Goal: Task Accomplishment & Management: Manage account settings

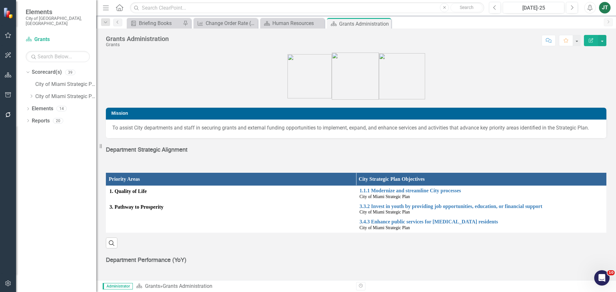
scroll to position [160, 0]
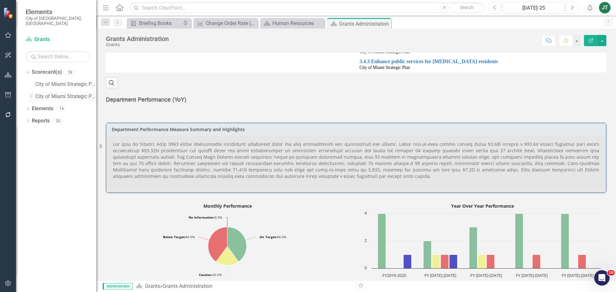
click at [30, 94] on icon "Dropdown" at bounding box center [31, 96] width 5 height 4
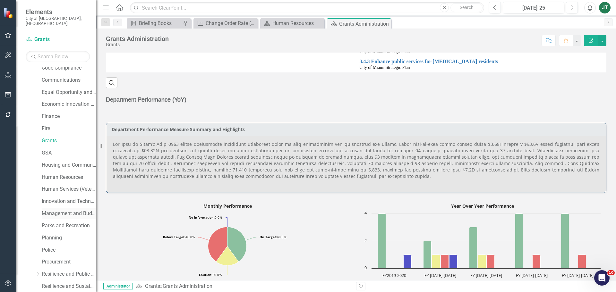
scroll to position [128, 0]
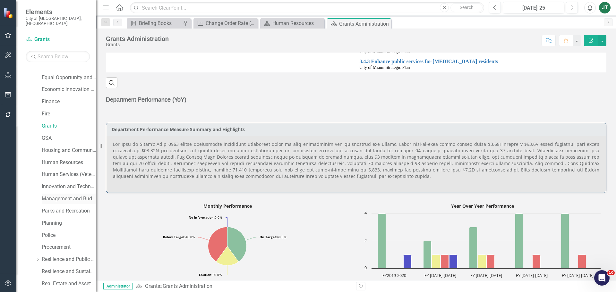
click at [67, 195] on link "Management and Budget" at bounding box center [69, 198] width 55 height 7
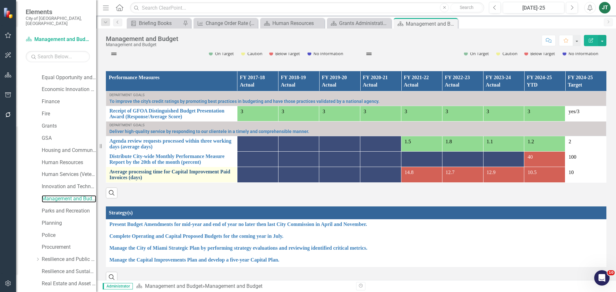
scroll to position [446, 0]
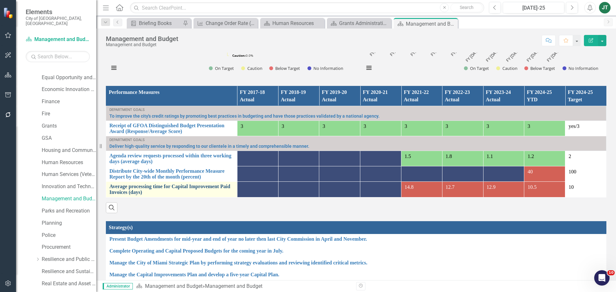
click at [123, 192] on link "Average processing time for Capital Improvement Paid Invoices (days)" at bounding box center [171, 189] width 125 height 11
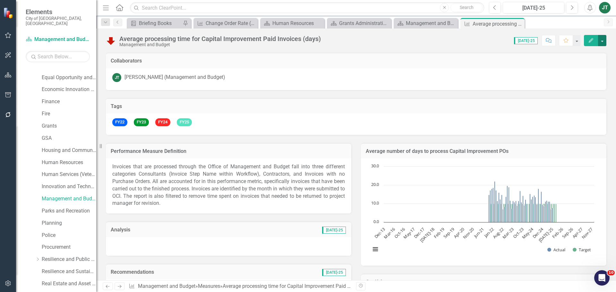
click at [605, 40] on button "button" at bounding box center [602, 40] width 8 height 11
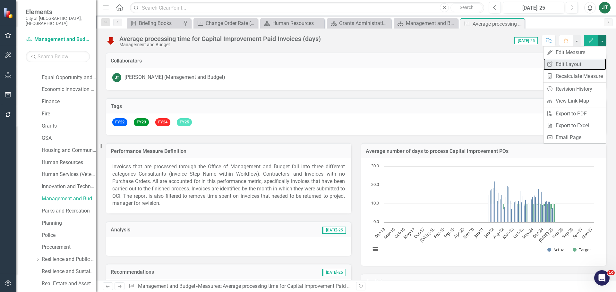
click at [581, 65] on link "Edit Report Edit Layout" at bounding box center [575, 64] width 63 height 12
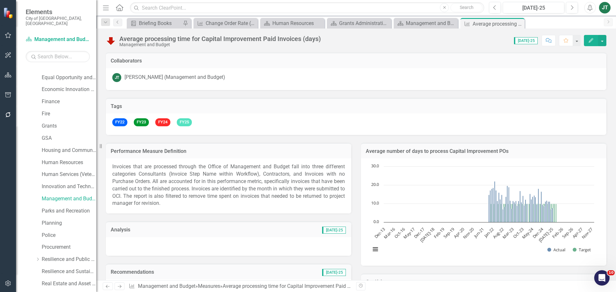
click at [516, 150] on h3 "Average number of days to process Capital Improvement POs" at bounding box center [484, 152] width 236 height 6
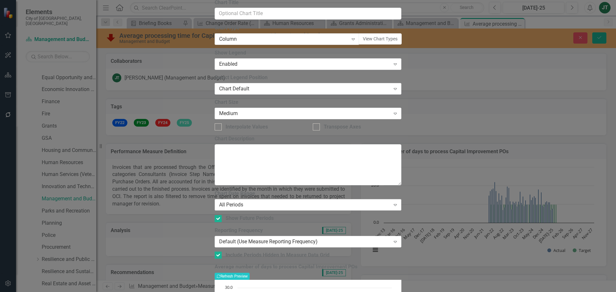
click at [274, 202] on div "All Periods" at bounding box center [304, 205] width 171 height 7
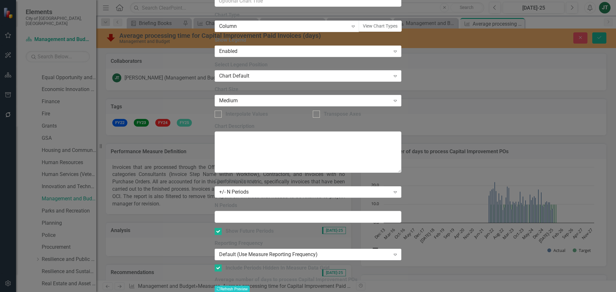
click at [253, 30] on div "Column" at bounding box center [283, 26] width 129 height 7
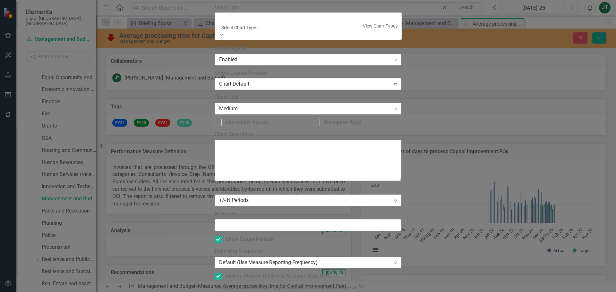
scroll to position [321, 0]
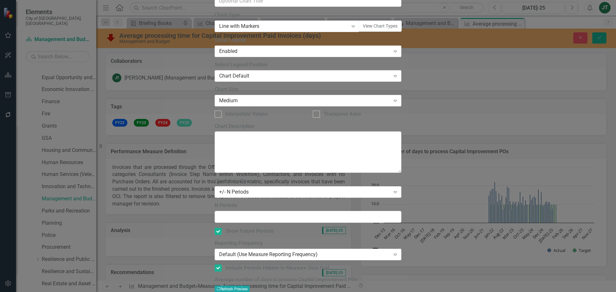
click at [250, 286] on button "Recalculate Refresh Preview" at bounding box center [232, 289] width 35 height 7
click at [260, 30] on div "Line with Markers" at bounding box center [283, 26] width 129 height 7
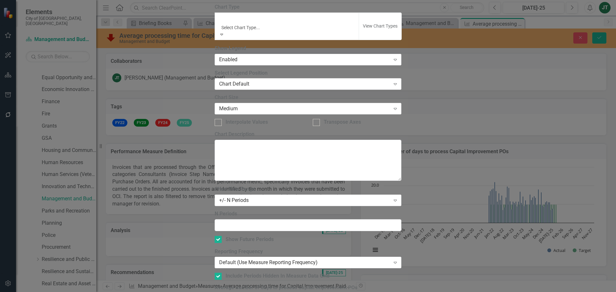
scroll to position [342, 0]
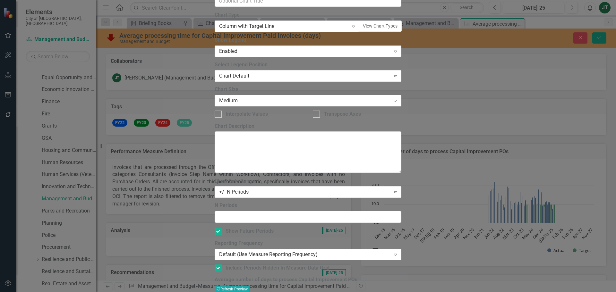
click at [250, 286] on button "Recalculate Refresh Preview" at bounding box center [232, 289] width 35 height 7
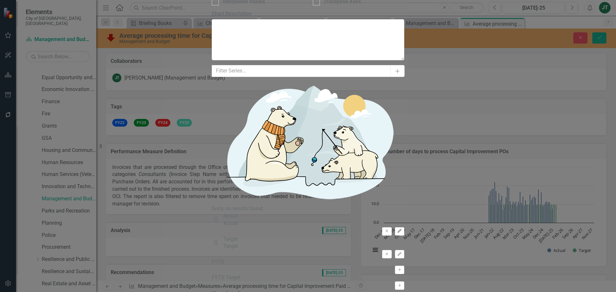
click at [400, 228] on button "Edit" at bounding box center [399, 232] width 9 height 8
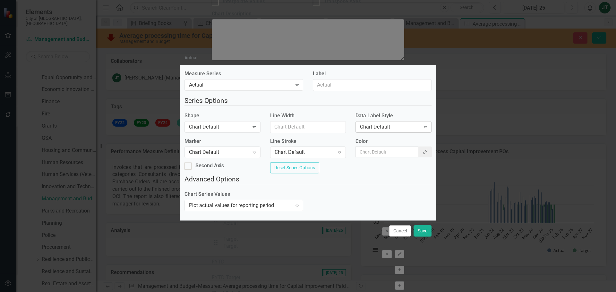
click at [420, 122] on div "Expand" at bounding box center [426, 127] width 12 height 10
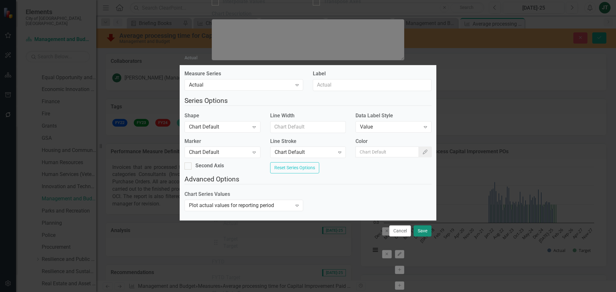
click at [420, 237] on button "Save" at bounding box center [423, 231] width 18 height 11
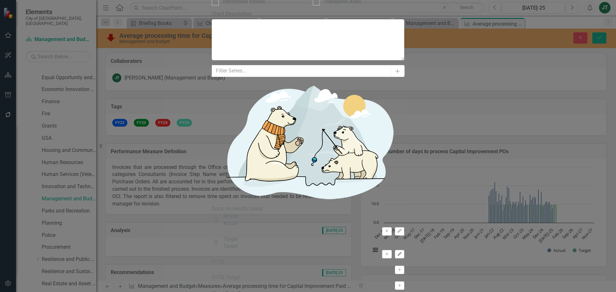
click at [401, 253] on icon "Edit" at bounding box center [399, 255] width 5 height 4
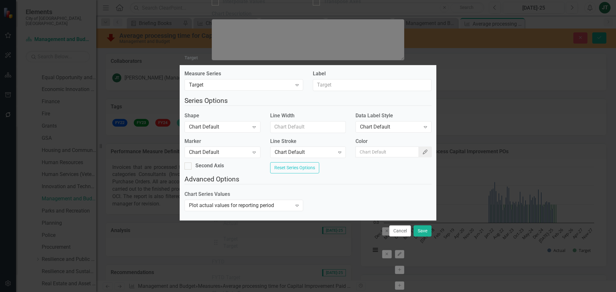
click at [423, 151] on icon "button" at bounding box center [425, 152] width 4 height 4
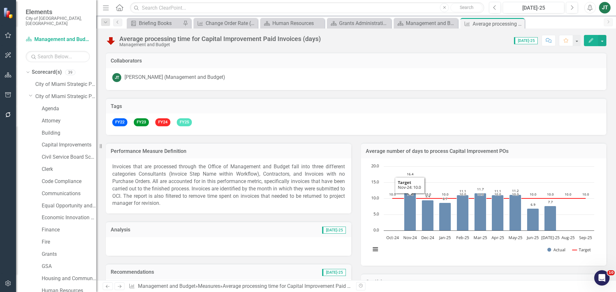
scroll to position [128, 0]
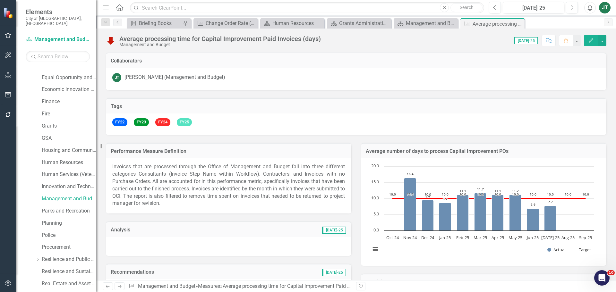
click at [591, 11] on button "Alerts" at bounding box center [590, 8] width 12 height 12
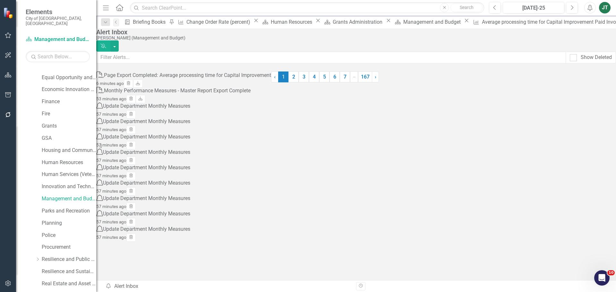
click at [271, 79] on div "Page Export Completed: Average processing time for Capital Improvement" at bounding box center [187, 75] width 167 height 7
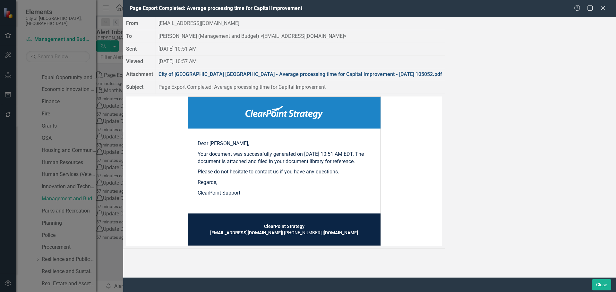
click at [333, 77] on link "City of [GEOGRAPHIC_DATA] [GEOGRAPHIC_DATA] - Average processing time for Capit…" at bounding box center [301, 74] width 284 height 6
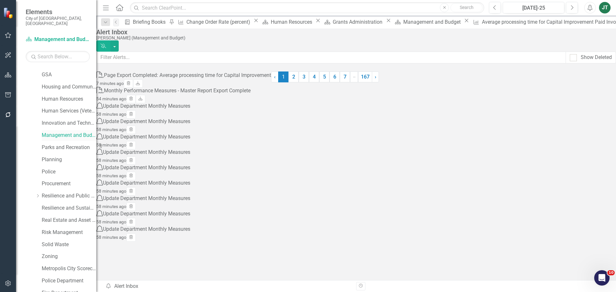
scroll to position [193, 0]
click at [68, 95] on link "Human Resources" at bounding box center [69, 98] width 55 height 7
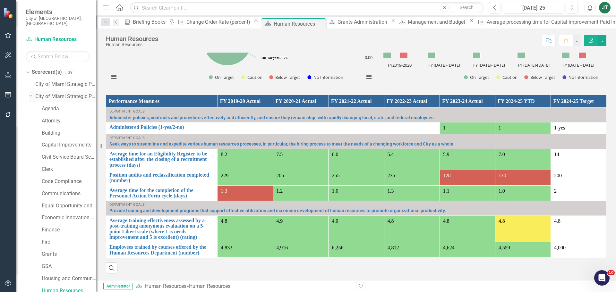
click at [30, 93] on icon "Dropdown" at bounding box center [31, 95] width 4 height 5
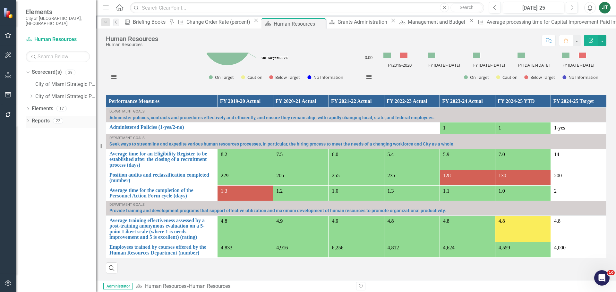
click at [29, 119] on div "Dropdown" at bounding box center [28, 121] width 4 height 5
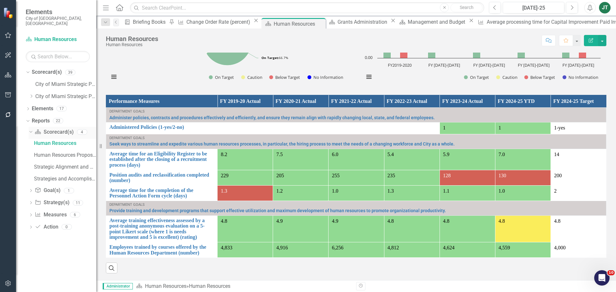
click at [30, 130] on icon "Dropdown" at bounding box center [30, 132] width 4 height 4
click at [45, 165] on link "Measure Measures" at bounding box center [51, 168] width 32 height 7
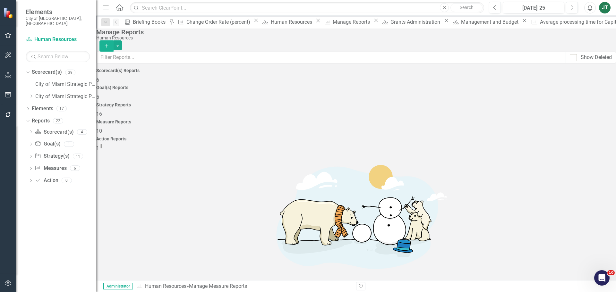
click at [474, 120] on div "Measure Reports 10" at bounding box center [356, 127] width 520 height 15
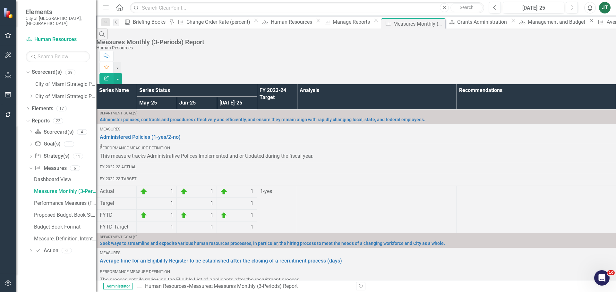
scroll to position [301, 0]
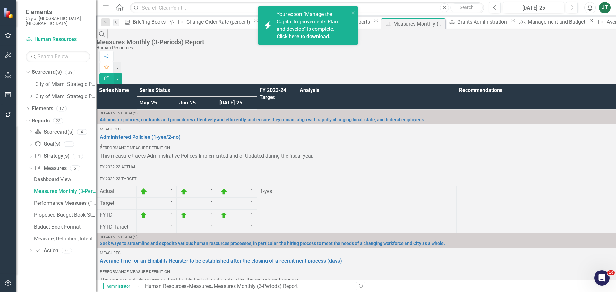
click at [350, 12] on div "icon.bolt Your export "Manage the Capital Improvements Plan and develop" is com…" at bounding box center [306, 25] width 91 height 33
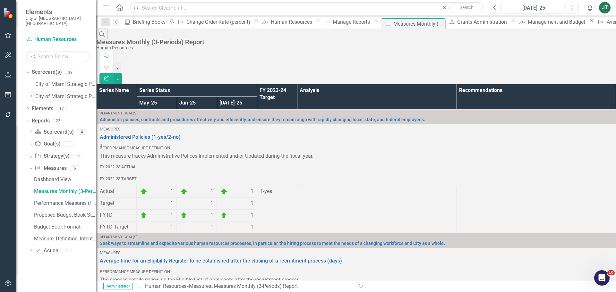
click at [31, 94] on icon "Dropdown" at bounding box center [31, 96] width 5 height 4
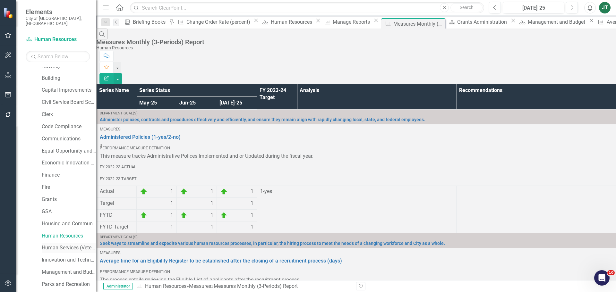
scroll to position [64, 0]
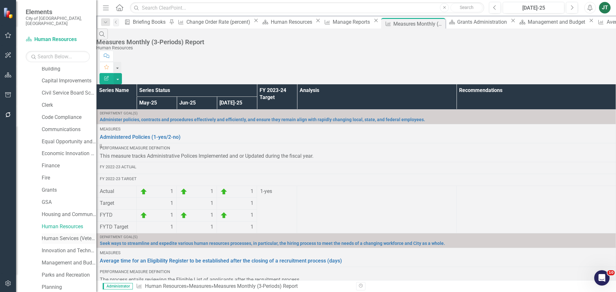
click at [59, 234] on div "Human Services (Veterans and Homeless)" at bounding box center [69, 239] width 55 height 11
click at [59, 235] on link "Human Services (Veterans and Homeless)" at bounding box center [69, 238] width 55 height 7
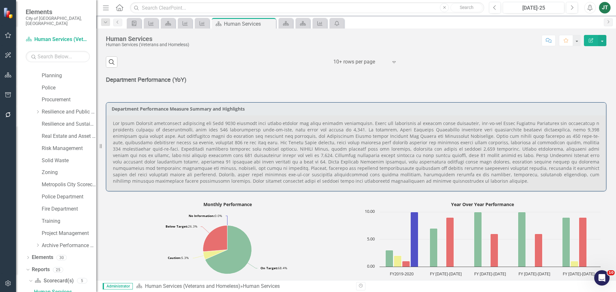
scroll to position [480, 0]
click at [290, 158] on p at bounding box center [356, 152] width 487 height 64
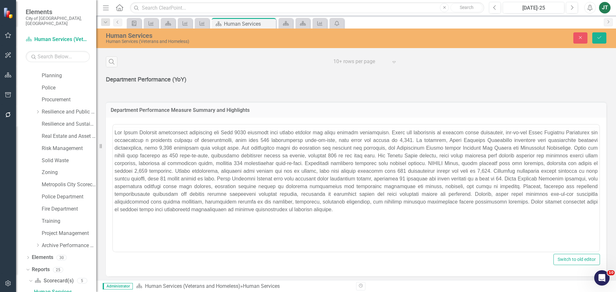
scroll to position [0, 0]
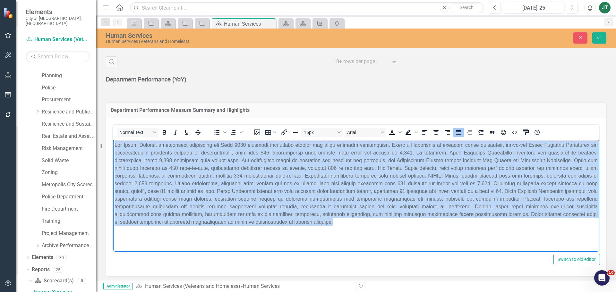
drag, startPoint x: 345, startPoint y: 224, endPoint x: 93, endPoint y: 126, distance: 270.3
click at [113, 140] on html at bounding box center [356, 188] width 487 height 96
copy p "Lor Ipsum Dolorsit ametconsect adipiscing eli Sedd 2650 eiusmodt inci utlabo et…"
click at [325, 223] on p "Rich Text Area. Press ALT-0 for help." at bounding box center [356, 183] width 483 height 85
click at [348, 227] on body "Rich Text Area. Press ALT-0 for help." at bounding box center [356, 188] width 487 height 96
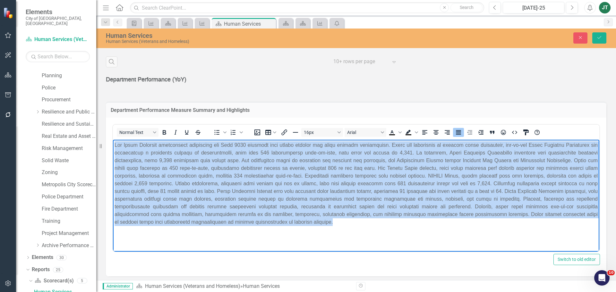
drag, startPoint x: 354, startPoint y: 223, endPoint x: 118, endPoint y: 147, distance: 247.5
click at [113, 140] on html at bounding box center [356, 188] width 487 height 96
paste body "Rich Text Area. Press ALT-0 for help."
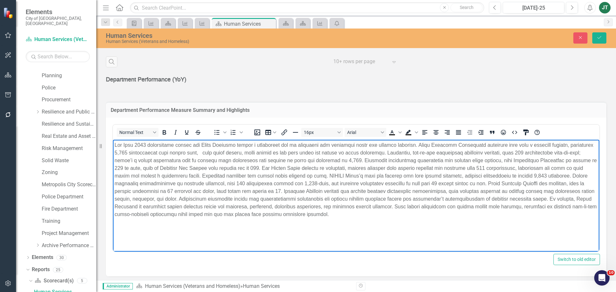
click at [479, 215] on p "Rich Text Area. Press ALT-0 for help." at bounding box center [356, 179] width 483 height 77
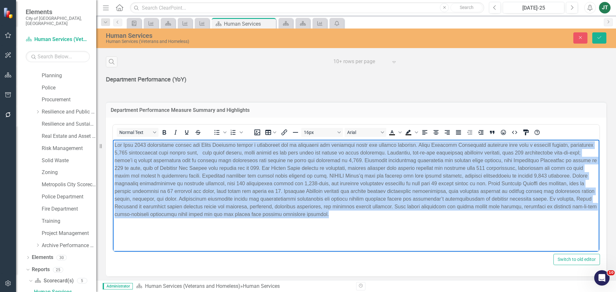
drag, startPoint x: 447, startPoint y: 218, endPoint x: 402, endPoint y: 272, distance: 70.8
click at [113, 140] on html at bounding box center [356, 188] width 487 height 96
click at [457, 135] on icon "Justify" at bounding box center [458, 132] width 5 height 4
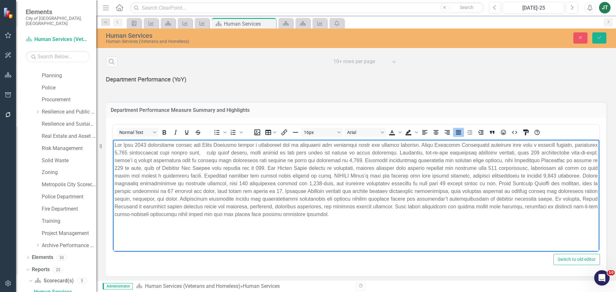
click at [471, 222] on body "Rich Text Area. Press ALT-0 for help." at bounding box center [356, 188] width 487 height 96
click at [598, 41] on button "Save" at bounding box center [599, 37] width 14 height 11
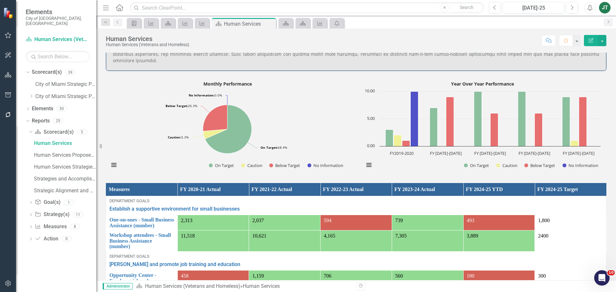
scroll to position [610, 0]
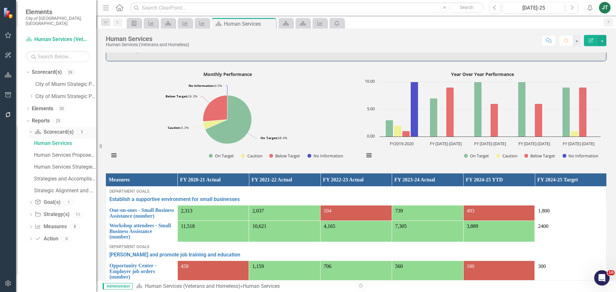
click at [31, 131] on icon at bounding box center [30, 132] width 3 height 2
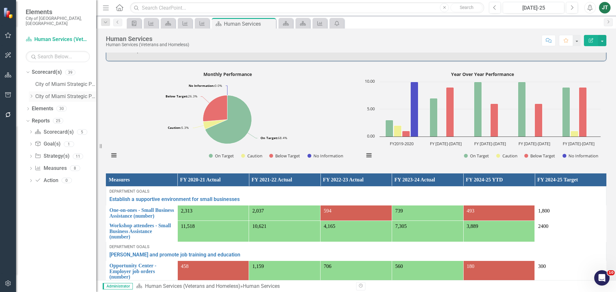
click at [29, 94] on icon "Dropdown" at bounding box center [31, 96] width 5 height 4
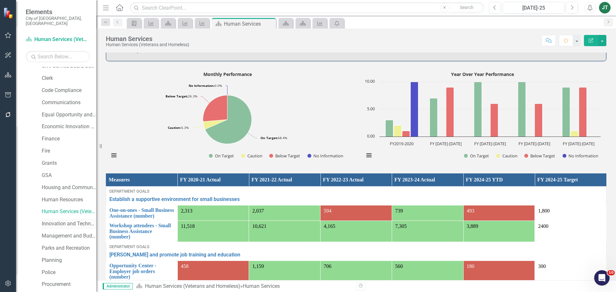
scroll to position [96, 0]
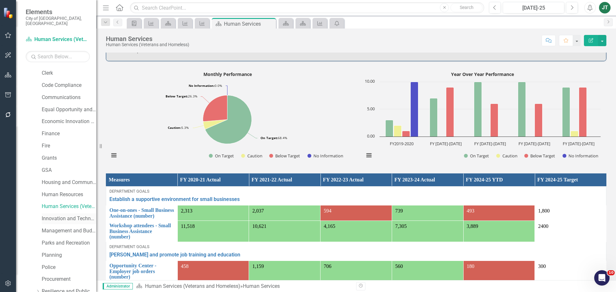
click at [55, 215] on link "Innovation and Technology" at bounding box center [69, 218] width 55 height 7
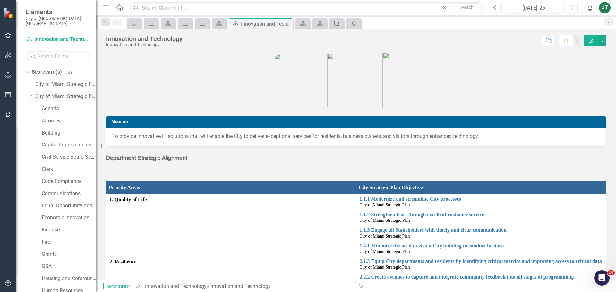
click at [32, 93] on icon "Dropdown" at bounding box center [31, 95] width 4 height 5
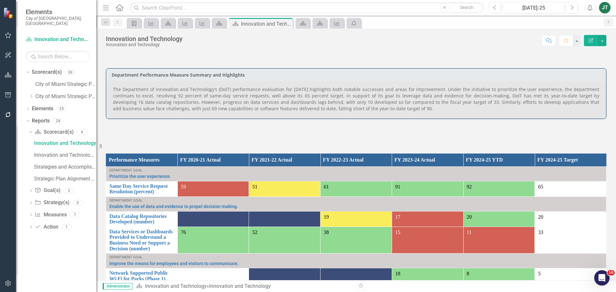
scroll to position [220, 0]
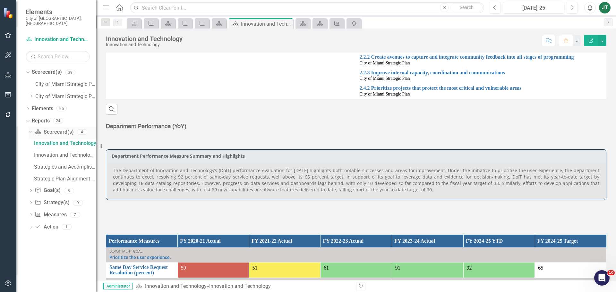
click at [30, 130] on icon "Dropdown" at bounding box center [30, 132] width 4 height 4
click at [46, 165] on link "Measure Measures" at bounding box center [51, 168] width 32 height 7
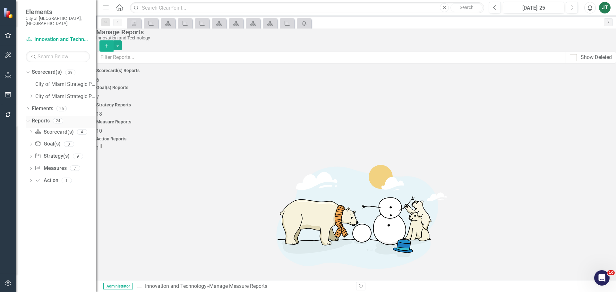
click at [28, 118] on icon "Dropdown" at bounding box center [27, 120] width 4 height 4
click at [32, 95] on icon at bounding box center [32, 96] width 2 height 3
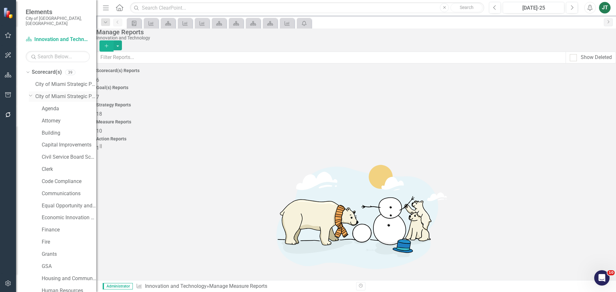
click at [30, 93] on icon "Dropdown" at bounding box center [31, 95] width 4 height 5
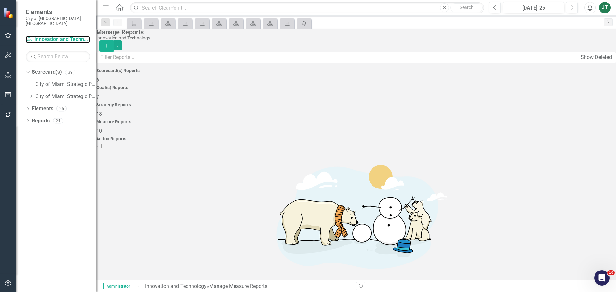
drag, startPoint x: 49, startPoint y: 33, endPoint x: 95, endPoint y: 50, distance: 48.5
click at [49, 36] on link "Scorecard(s) Innovation and Technology" at bounding box center [58, 39] width 64 height 7
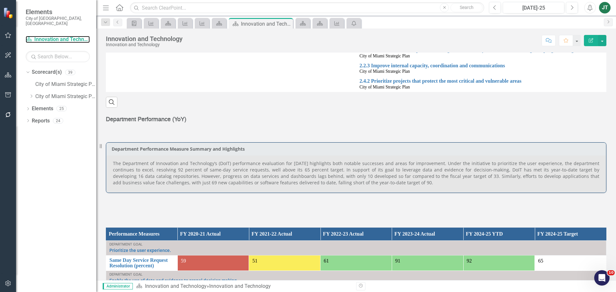
scroll to position [225, 0]
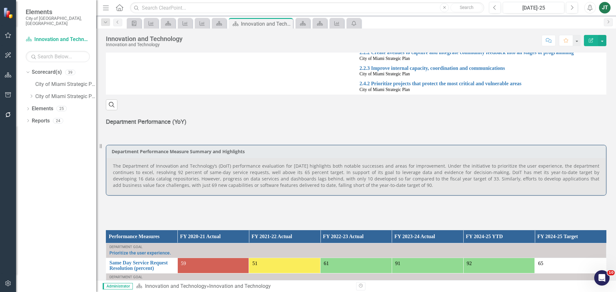
click at [408, 187] on p "The Department of Innovation and Technology’s (DoIT) performance evaluation for…" at bounding box center [356, 176] width 487 height 26
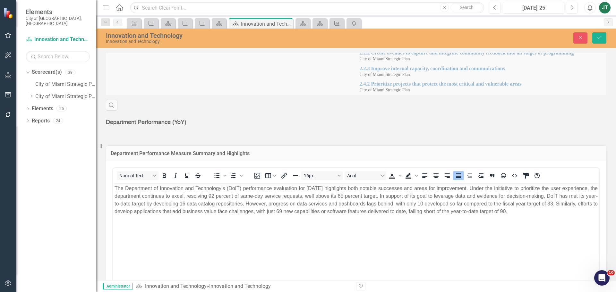
scroll to position [0, 0]
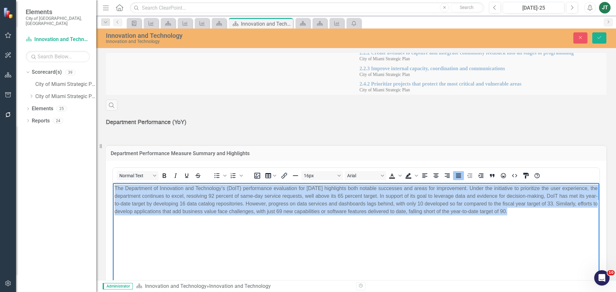
drag, startPoint x: 575, startPoint y: 214, endPoint x: 209, endPoint y: 208, distance: 365.9
click at [113, 183] on html "The Department of Innovation and Technology’s (DoIT) performance evaluation for…" at bounding box center [356, 231] width 487 height 96
copy p "The Department of Innovation and Technology’s (DoIT) performance evaluation for…"
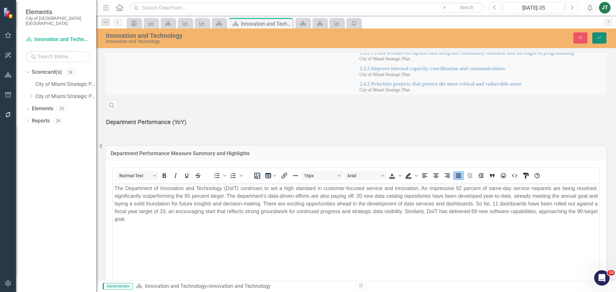
click at [600, 39] on icon "Save" at bounding box center [600, 37] width 6 height 4
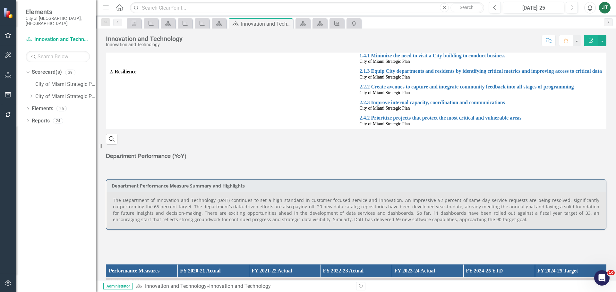
scroll to position [289, 0]
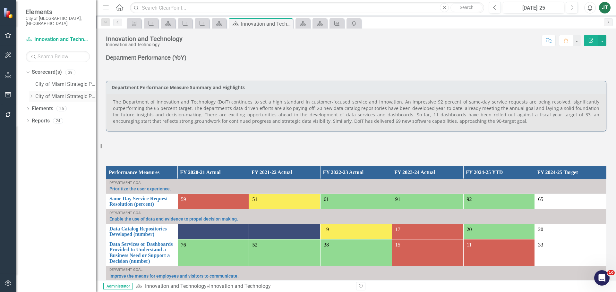
click at [32, 94] on icon "Dropdown" at bounding box center [31, 96] width 5 height 4
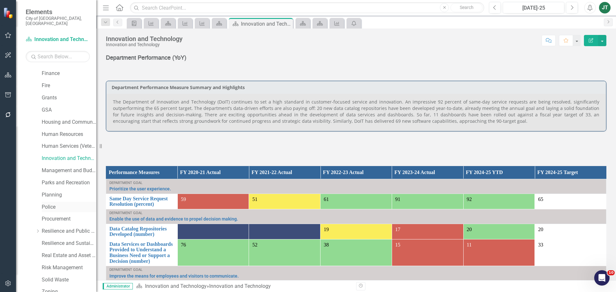
scroll to position [193, 0]
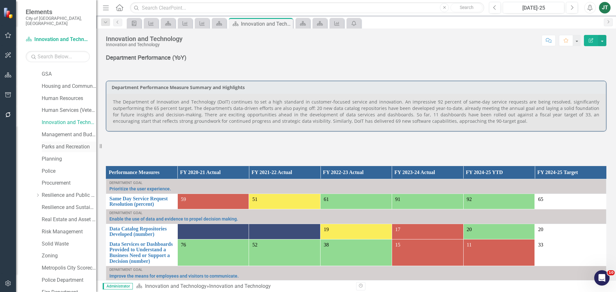
click at [60, 143] on link "Parks and Recreation" at bounding box center [69, 146] width 55 height 7
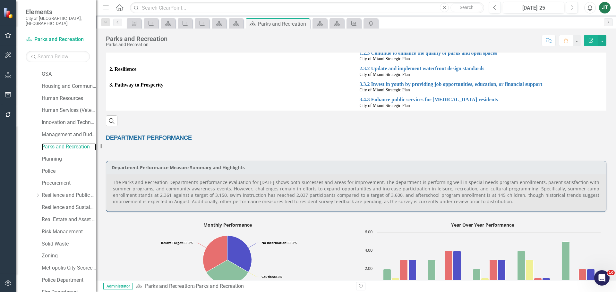
scroll to position [202, 0]
click at [451, 201] on p "The Parks and Recreation Department’s performance evaluation for [DATE] shows b…" at bounding box center [356, 193] width 487 height 26
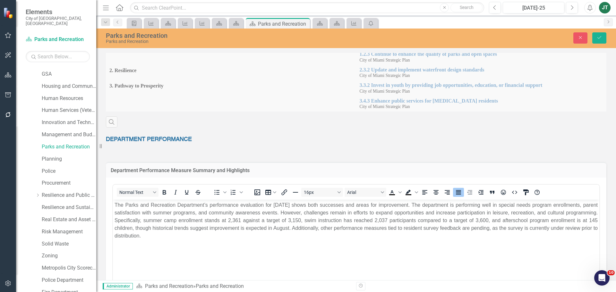
scroll to position [0, 0]
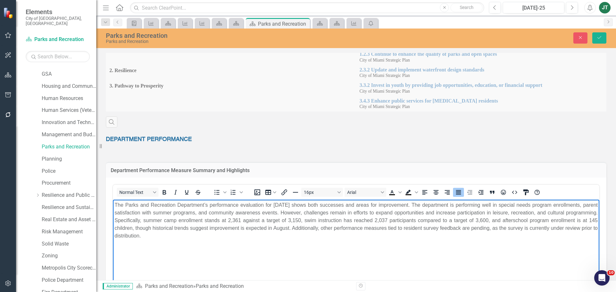
drag, startPoint x: 160, startPoint y: 235, endPoint x: 92, endPoint y: 198, distance: 78.0
click at [113, 200] on html "The Parks and Recreation Department’s performance evaluation for [DATE] shows b…" at bounding box center [356, 248] width 487 height 96
copy p "The Parks and Recreation Department’s performance evaluation for [DATE] shows b…"
click at [298, 233] on p "The Parks and Recreation Department’s performance evaluation for [DATE] shows b…" at bounding box center [356, 221] width 483 height 39
click at [246, 220] on p "The Parks and Recreation Department’s performance evaluation for [DATE] shows b…" at bounding box center [356, 221] width 483 height 39
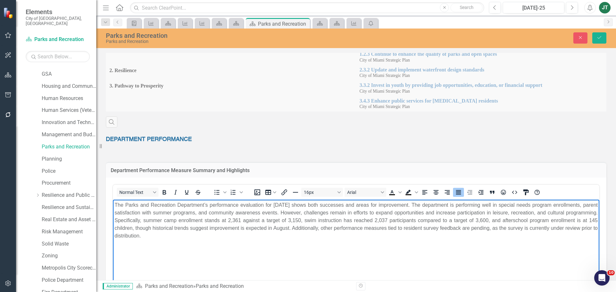
click at [226, 219] on p "The Parks and Recreation Department’s performance evaluation for [DATE] shows b…" at bounding box center [356, 221] width 483 height 39
click at [384, 220] on p "The Parks and Recreation Department’s performance evaluation for [DATE] shows b…" at bounding box center [356, 221] width 483 height 39
click at [329, 253] on body "The Parks and Recreation Department’s performance evaluation for [DATE] shows b…" at bounding box center [356, 248] width 487 height 96
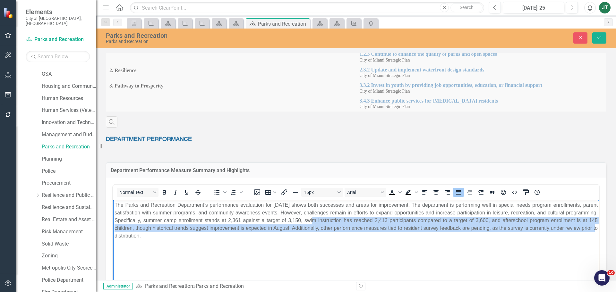
drag, startPoint x: 305, startPoint y: 219, endPoint x: 555, endPoint y: 231, distance: 250.3
click at [591, 231] on p "The Parks and Recreation Department’s performance evaluation for [DATE] shows b…" at bounding box center [356, 221] width 483 height 39
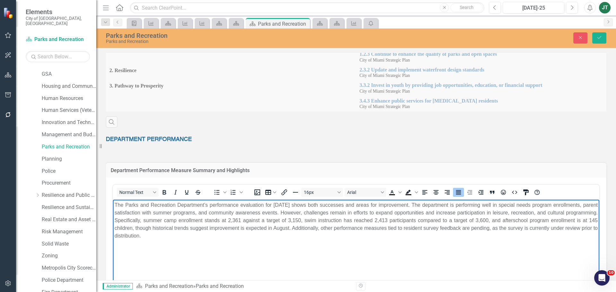
drag, startPoint x: 269, startPoint y: 232, endPoint x: 265, endPoint y: 234, distance: 4.6
click at [269, 232] on p "The Parks and Recreation Department’s performance evaluation for [DATE] shows b…" at bounding box center [356, 221] width 483 height 39
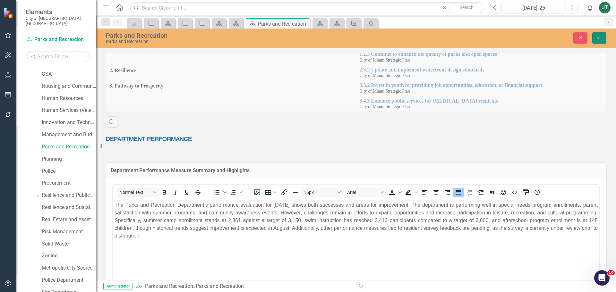
drag, startPoint x: 596, startPoint y: 34, endPoint x: 589, endPoint y: 66, distance: 32.5
click at [596, 34] on button "Save" at bounding box center [599, 37] width 14 height 11
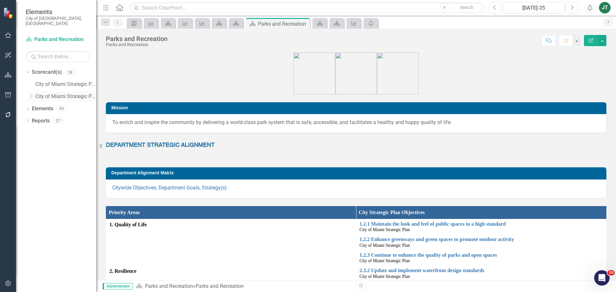
click at [34, 94] on icon "Dropdown" at bounding box center [31, 96] width 5 height 4
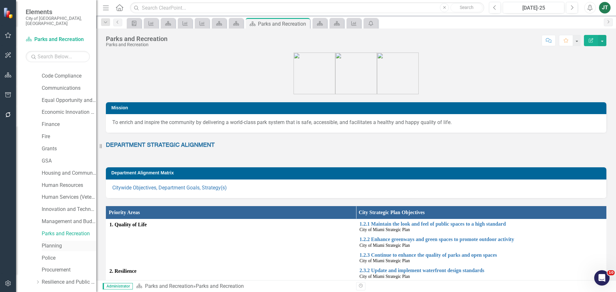
scroll to position [128, 0]
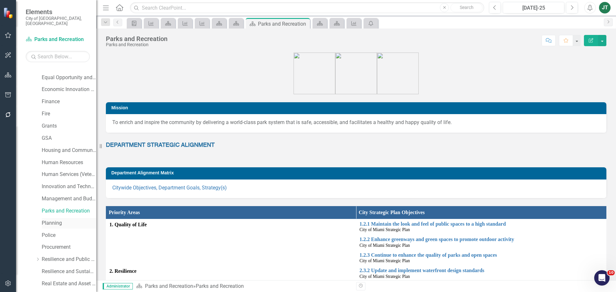
click at [56, 220] on link "Planning" at bounding box center [69, 223] width 55 height 7
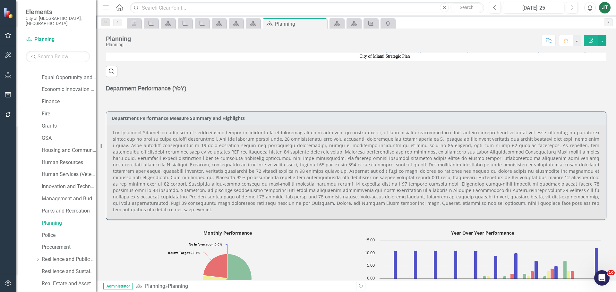
scroll to position [289, 0]
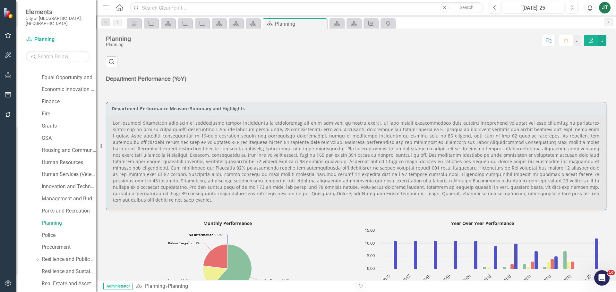
click at [387, 154] on p at bounding box center [356, 161] width 487 height 83
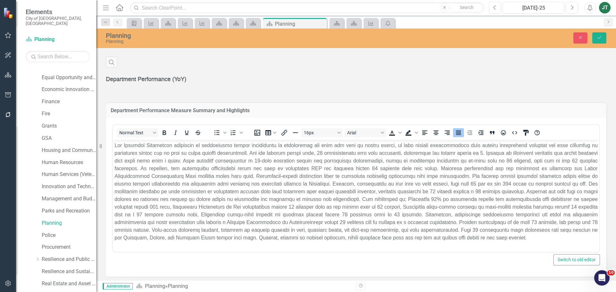
scroll to position [0, 0]
click at [461, 185] on p "Rich Text Area. Press ALT-0 for help." at bounding box center [356, 192] width 483 height 100
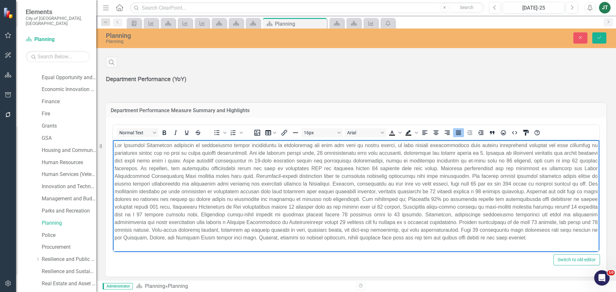
click at [489, 184] on p "Rich Text Area. Press ALT-0 for help." at bounding box center [356, 192] width 483 height 100
drag, startPoint x: 395, startPoint y: 193, endPoint x: 390, endPoint y: 193, distance: 5.1
click at [394, 193] on p "Rich Text Area. Press ALT-0 for help." at bounding box center [356, 192] width 483 height 100
drag, startPoint x: 183, startPoint y: 191, endPoint x: 143, endPoint y: 191, distance: 40.1
click at [143, 191] on p "Rich Text Area. Press ALT-0 for help." at bounding box center [356, 192] width 483 height 100
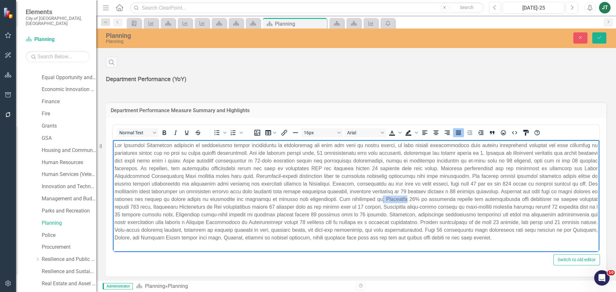
drag, startPoint x: 418, startPoint y: 199, endPoint x: 393, endPoint y: 198, distance: 24.1
click at [393, 198] on p "Rich Text Area. Press ALT-0 for help." at bounding box center [356, 192] width 483 height 100
click at [428, 198] on p "Rich Text Area. Press ALT-0 for help." at bounding box center [356, 192] width 483 height 100
click at [523, 221] on p "Rich Text Area. Press ALT-0 for help." at bounding box center [356, 192] width 483 height 100
click at [524, 221] on p "Rich Text Area. Press ALT-0 for help." at bounding box center [356, 192] width 483 height 100
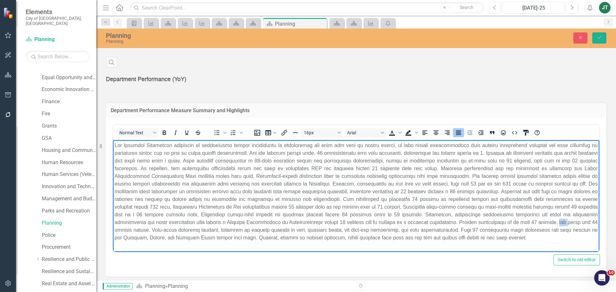
click at [524, 222] on p "Rich Text Area. Press ALT-0 for help." at bounding box center [356, 192] width 483 height 100
click at [439, 228] on p "Rich Text Area. Press ALT-0 for help." at bounding box center [356, 192] width 483 height 100
drag, startPoint x: 439, startPoint y: 229, endPoint x: 422, endPoint y: 231, distance: 16.5
click at [422, 231] on p "Rich Text Area. Press ALT-0 for help." at bounding box center [356, 192] width 483 height 100
click at [409, 231] on p "Rich Text Area. Press ALT-0 for help." at bounding box center [356, 192] width 483 height 100
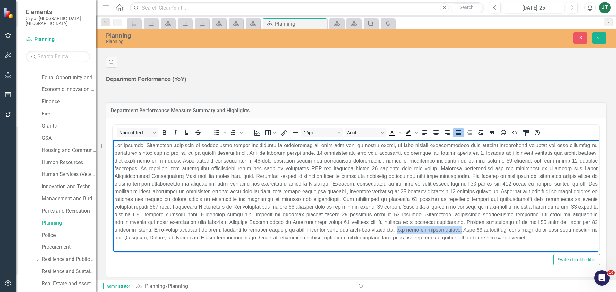
drag, startPoint x: 419, startPoint y: 230, endPoint x: 358, endPoint y: 233, distance: 60.7
click at [358, 233] on p "Rich Text Area. Press ALT-0 for help." at bounding box center [356, 192] width 483 height 100
drag, startPoint x: 440, startPoint y: 229, endPoint x: 424, endPoint y: 230, distance: 16.7
click at [424, 230] on p "Rich Text Area. Press ALT-0 for help." at bounding box center [356, 192] width 483 height 100
click at [535, 230] on p "Rich Text Area. Press ALT-0 for help." at bounding box center [356, 192] width 483 height 100
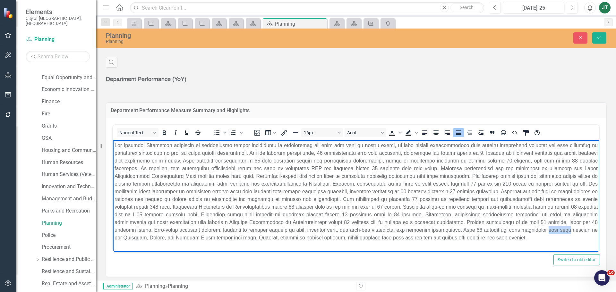
drag, startPoint x: 536, startPoint y: 230, endPoint x: 511, endPoint y: 231, distance: 24.7
click at [511, 231] on p "Rich Text Area. Press ALT-0 for help." at bounding box center [356, 192] width 483 height 100
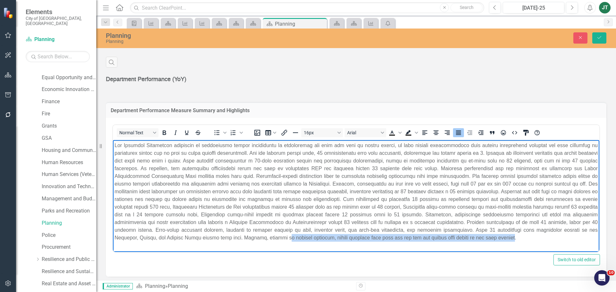
drag, startPoint x: 226, startPoint y: 238, endPoint x: 449, endPoint y: 237, distance: 223.0
click at [449, 237] on p "Rich Text Area. Press ALT-0 for help." at bounding box center [356, 192] width 483 height 100
click at [342, 244] on body "Rich Text Area. Press ALT-0 for help." at bounding box center [356, 194] width 487 height 108
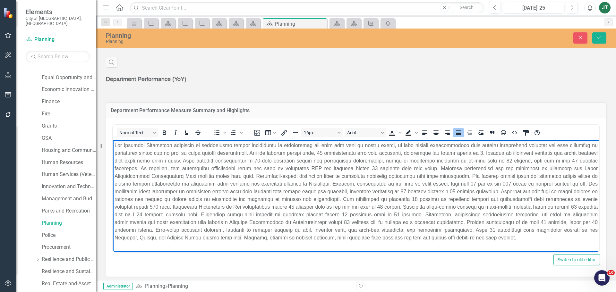
click at [370, 213] on p "Rich Text Area. Press ALT-0 for help." at bounding box center [356, 192] width 483 height 100
click at [139, 213] on p "Rich Text Area. Press ALT-0 for help." at bounding box center [356, 192] width 483 height 100
click at [172, 213] on p "Rich Text Area. Press ALT-0 for help." at bounding box center [356, 192] width 483 height 100
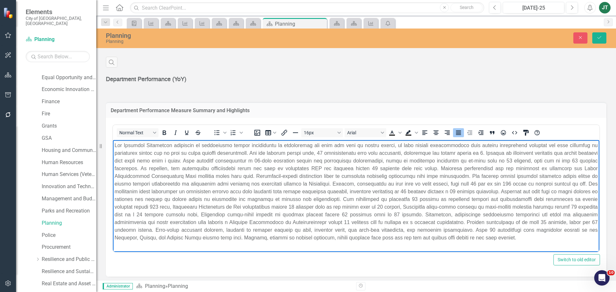
click at [387, 206] on p "Rich Text Area. Press ALT-0 for help." at bounding box center [356, 192] width 483 height 100
click at [502, 221] on p "Rich Text Area. Press ALT-0 for help." at bounding box center [356, 192] width 483 height 100
click at [422, 198] on p "Rich Text Area. Press ALT-0 for help." at bounding box center [356, 192] width 483 height 100
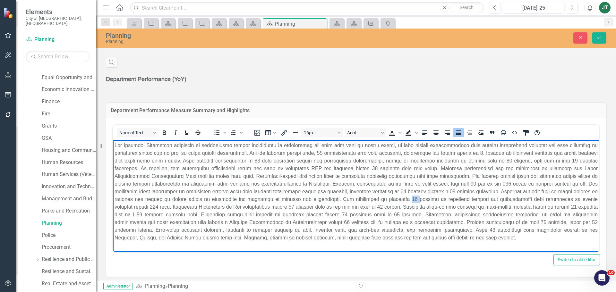
click at [422, 198] on p "Rich Text Area. Press ALT-0 for help." at bounding box center [356, 192] width 483 height 100
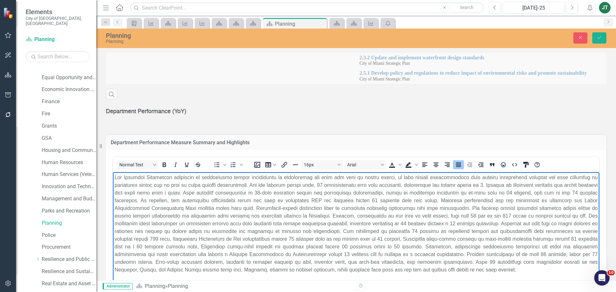
click at [469, 214] on p "Rich Text Area. Press ALT-0 for help." at bounding box center [356, 224] width 483 height 100
click at [505, 192] on p "Rich Text Area. Press ALT-0 for help." at bounding box center [356, 224] width 483 height 100
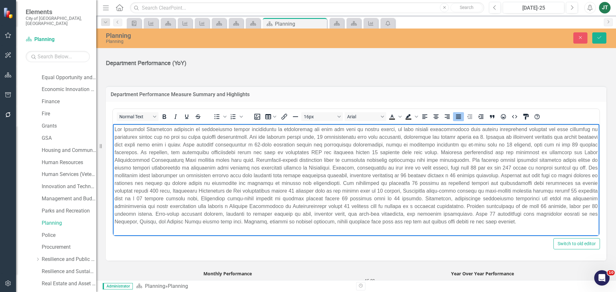
scroll to position [321, 0]
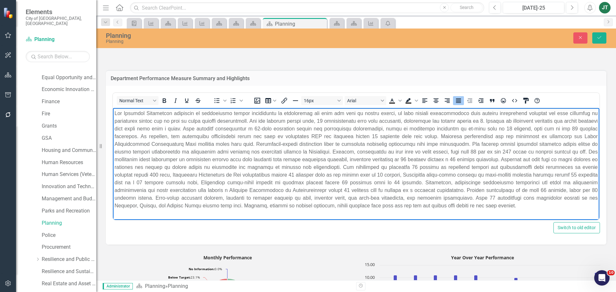
click at [309, 120] on p "Rich Text Area. Press ALT-0 for help." at bounding box center [356, 159] width 483 height 100
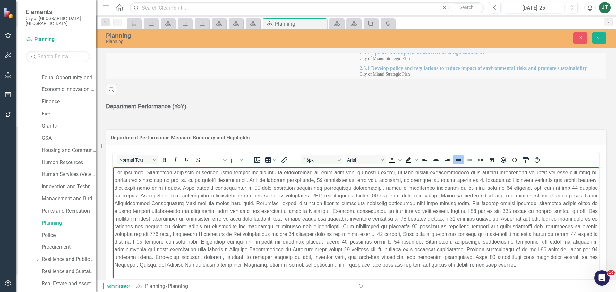
scroll to position [257, 0]
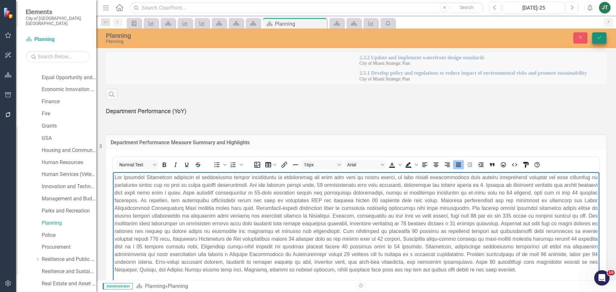
click at [598, 39] on icon "Save" at bounding box center [600, 37] width 6 height 4
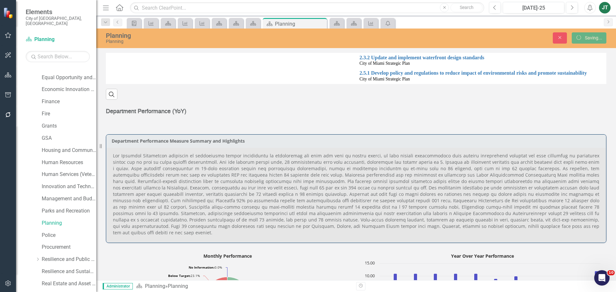
click at [442, 205] on p at bounding box center [356, 194] width 487 height 83
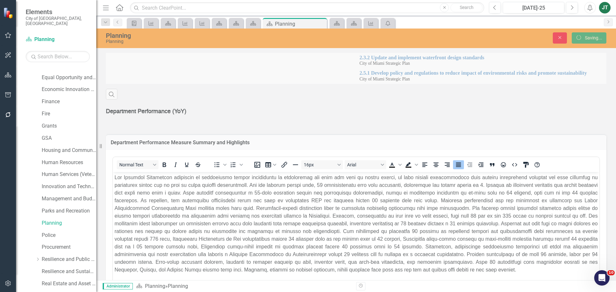
scroll to position [0, 0]
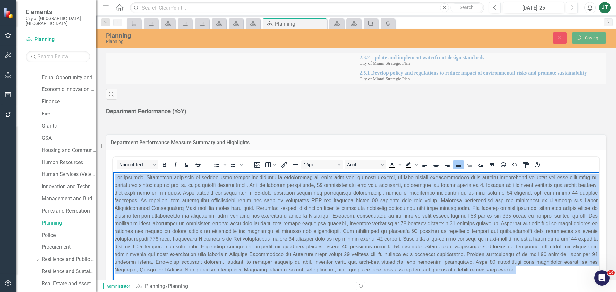
drag, startPoint x: 448, startPoint y: 271, endPoint x: 59, endPoint y: 161, distance: 404.5
click at [113, 172] on html at bounding box center [356, 226] width 487 height 108
copy p "The Planning Department continues to demonstrate steady performance in maintain…"
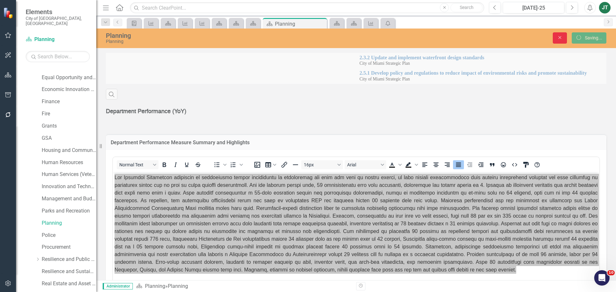
click at [564, 37] on button "Close" at bounding box center [560, 37] width 14 height 11
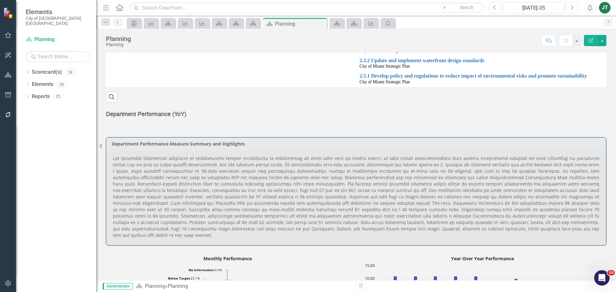
scroll to position [257, 0]
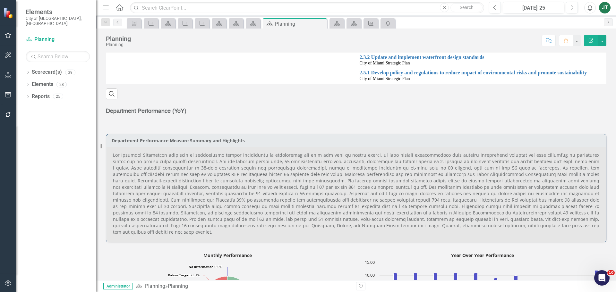
click at [362, 185] on p at bounding box center [356, 193] width 487 height 83
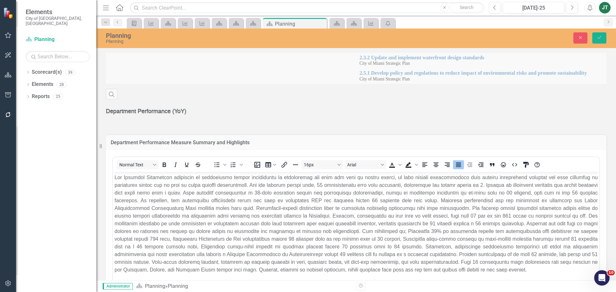
scroll to position [0, 0]
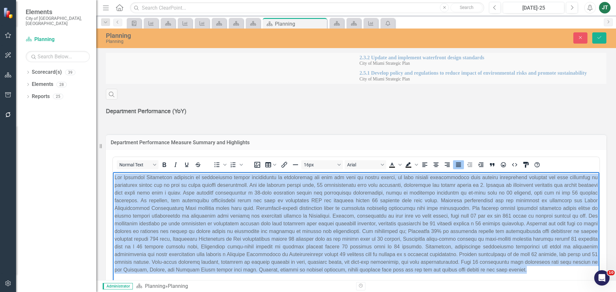
drag, startPoint x: 512, startPoint y: 270, endPoint x: 151, endPoint y: 192, distance: 369.3
click at [113, 176] on html at bounding box center [356, 226] width 487 height 108
paste body "Rich Text Area. Press ALT-0 for help."
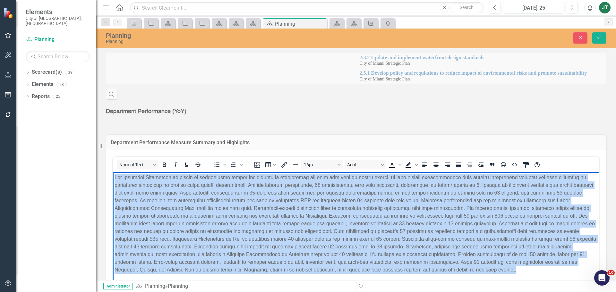
drag, startPoint x: 479, startPoint y: 270, endPoint x: 66, endPoint y: 158, distance: 428.4
click at [113, 172] on html at bounding box center [356, 226] width 487 height 108
click at [459, 163] on icon "Justify" at bounding box center [458, 165] width 5 height 4
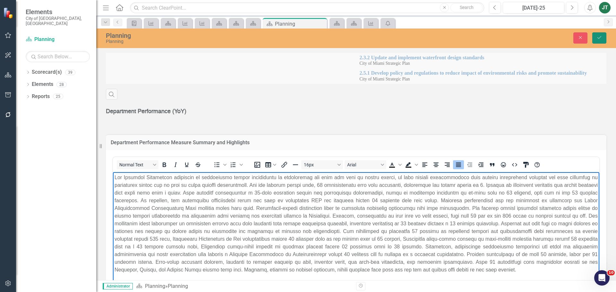
click at [598, 37] on icon "Save" at bounding box center [600, 37] width 6 height 4
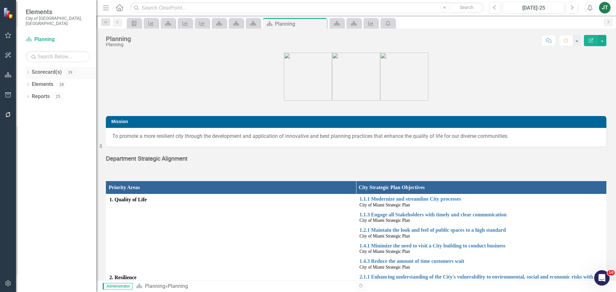
click at [30, 71] on icon "Dropdown" at bounding box center [28, 73] width 4 height 4
click at [31, 94] on icon "Dropdown" at bounding box center [31, 96] width 5 height 4
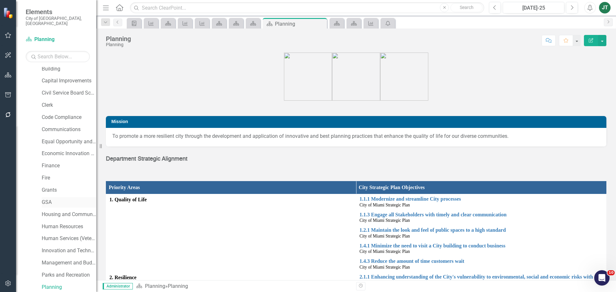
scroll to position [160, 0]
click at [47, 200] on link "Police" at bounding box center [69, 203] width 55 height 7
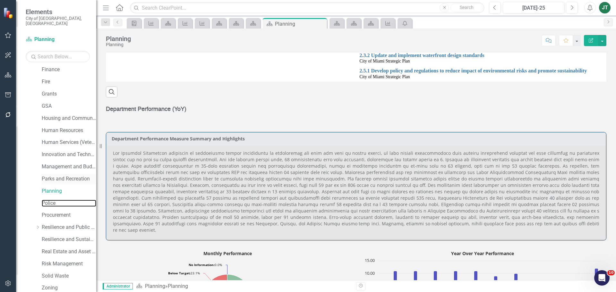
scroll to position [257, 0]
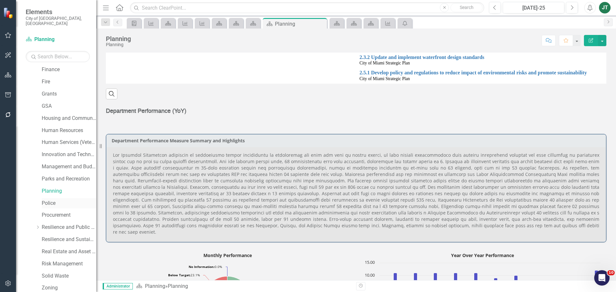
click at [47, 200] on link "Police" at bounding box center [69, 203] width 55 height 7
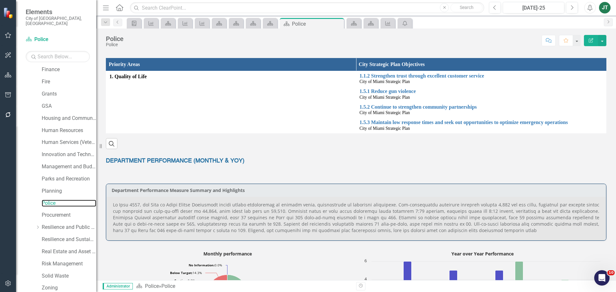
scroll to position [225, 0]
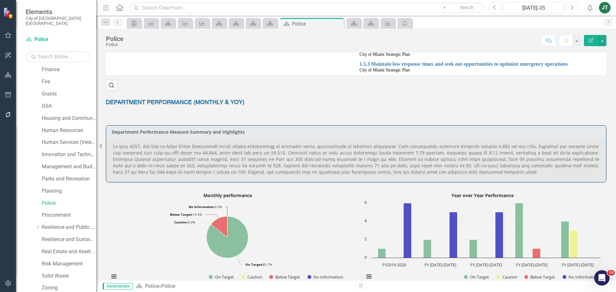
drag, startPoint x: 332, startPoint y: 104, endPoint x: 316, endPoint y: 111, distance: 17.2
click at [317, 110] on div "DEPARTMENT PERFORMANCE (MONTHLY & YOY)" at bounding box center [356, 108] width 501 height 19
click at [138, 147] on p at bounding box center [356, 159] width 487 height 32
drag, startPoint x: 170, startPoint y: 145, endPoint x: 176, endPoint y: 145, distance: 5.5
click at [171, 145] on p at bounding box center [356, 159] width 487 height 32
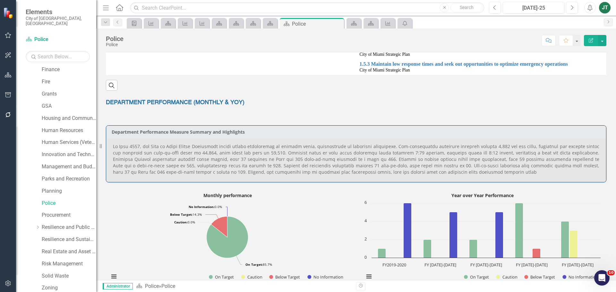
click at [484, 167] on p at bounding box center [356, 159] width 487 height 32
click at [484, 166] on p at bounding box center [356, 159] width 487 height 32
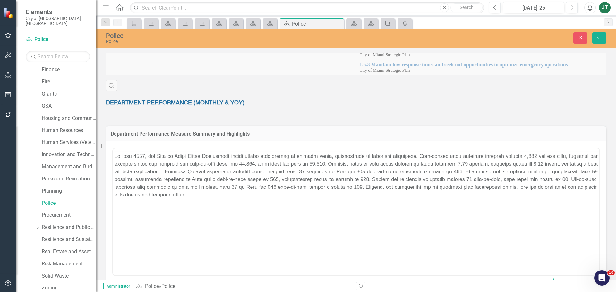
scroll to position [0, 0]
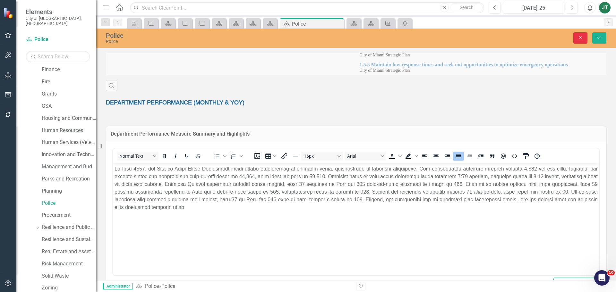
click at [576, 37] on button "Close" at bounding box center [580, 37] width 14 height 11
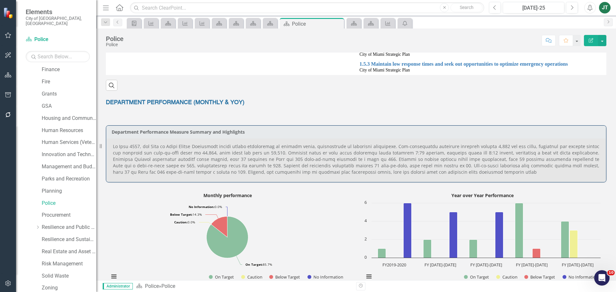
click at [427, 174] on p at bounding box center [356, 159] width 487 height 32
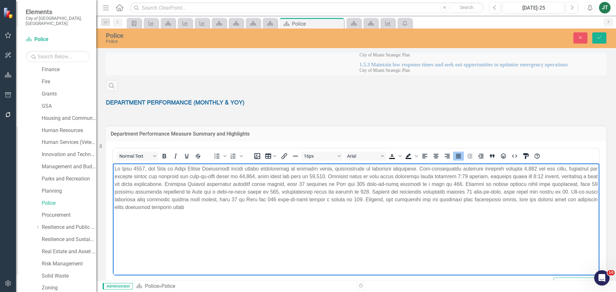
click at [229, 207] on p "Rich Text Area. Press ALT-0 for help." at bounding box center [356, 188] width 483 height 46
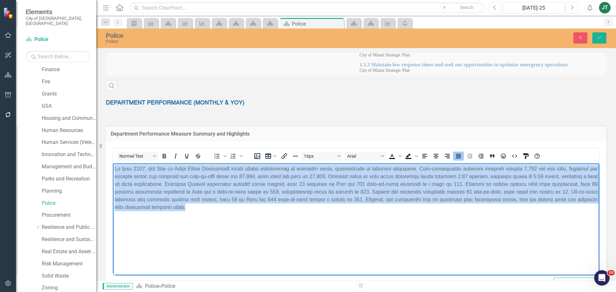
drag, startPoint x: 233, startPoint y: 206, endPoint x: 91, endPoint y: 164, distance: 148.8
click at [113, 164] on html at bounding box center [356, 212] width 487 height 96
copy p "In July 2025, the City of Miami Police Department showed strong performance in …"
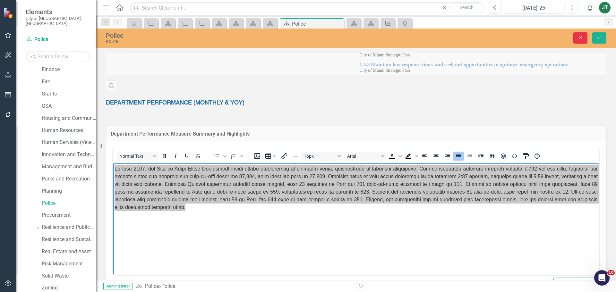
click at [578, 37] on icon "Close" at bounding box center [581, 37] width 6 height 4
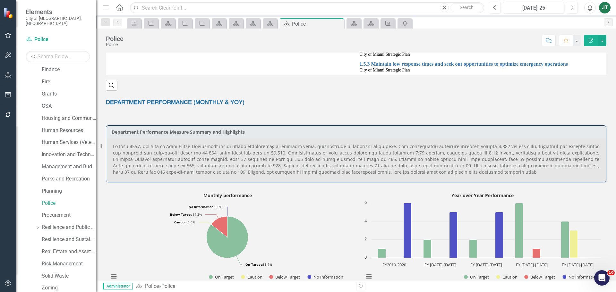
click at [424, 168] on p at bounding box center [356, 159] width 487 height 32
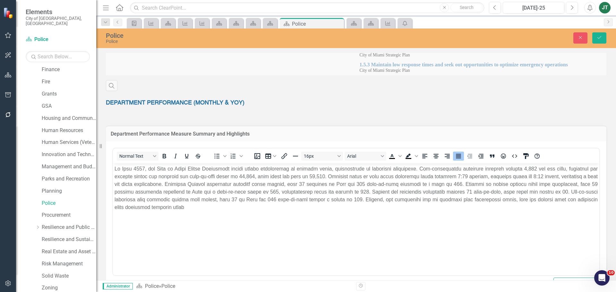
click at [237, 206] on p "Rich Text Area. Press ALT-0 for help." at bounding box center [356, 188] width 483 height 46
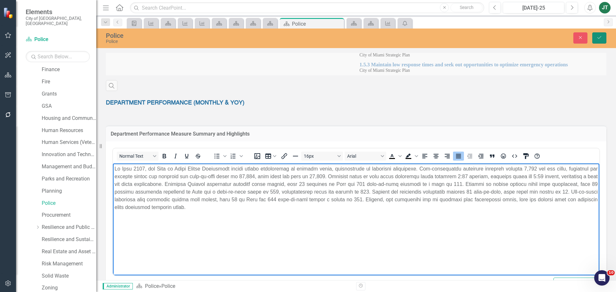
click at [597, 39] on icon "Save" at bounding box center [600, 37] width 6 height 4
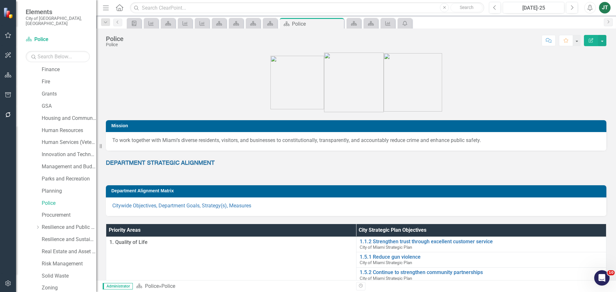
click at [58, 211] on div "Dropdown Scorecard(s) 39 City of Miami Strategic Plan Dropdown City of Miami St…" at bounding box center [56, 179] width 80 height 225
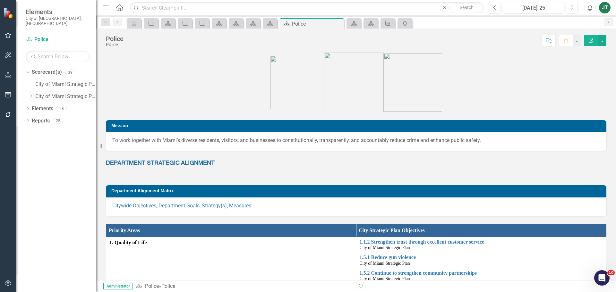
click at [31, 94] on icon "Dropdown" at bounding box center [31, 96] width 5 height 4
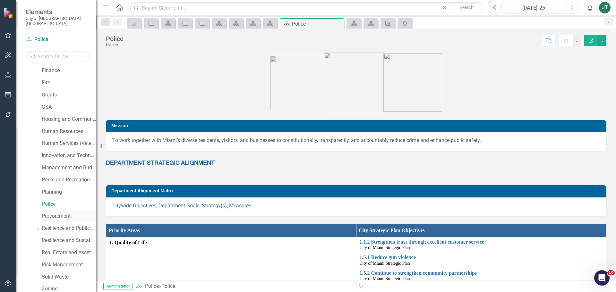
scroll to position [160, 0]
click at [56, 212] on link "Procurement" at bounding box center [69, 215] width 55 height 7
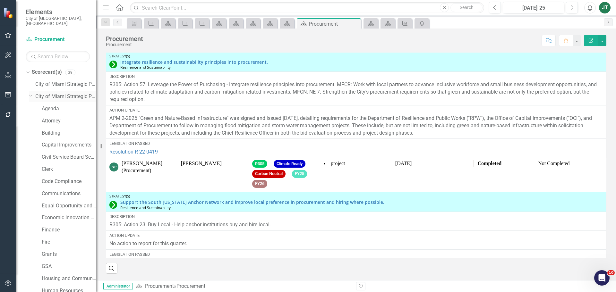
click at [30, 93] on icon "Dropdown" at bounding box center [31, 95] width 4 height 5
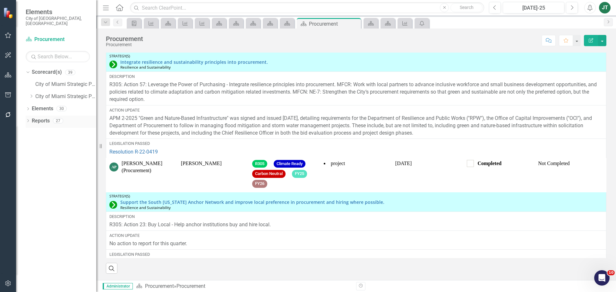
click at [42, 117] on link "Reports" at bounding box center [41, 120] width 18 height 7
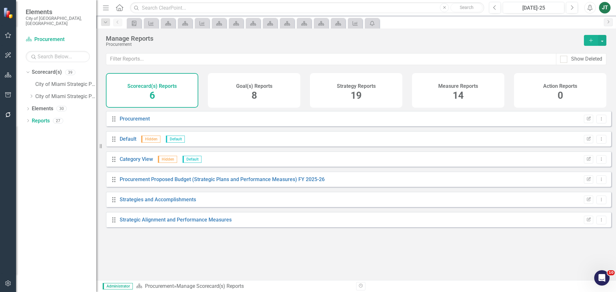
click at [479, 94] on div "Measure Reports 14" at bounding box center [458, 90] width 92 height 35
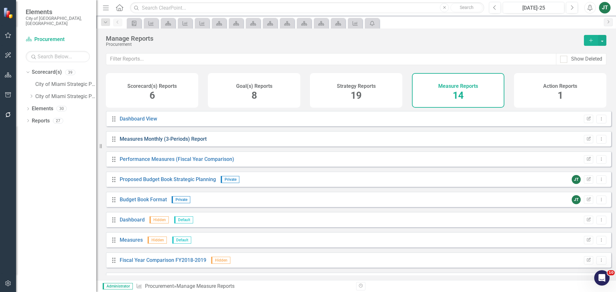
click at [188, 142] on link "Measures Monthly (3-Periods) Report" at bounding box center [163, 139] width 87 height 6
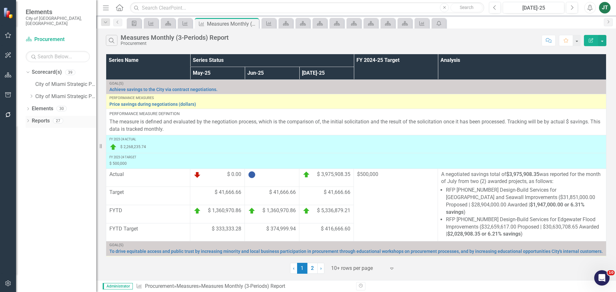
click at [41, 117] on link "Reports" at bounding box center [41, 120] width 18 height 7
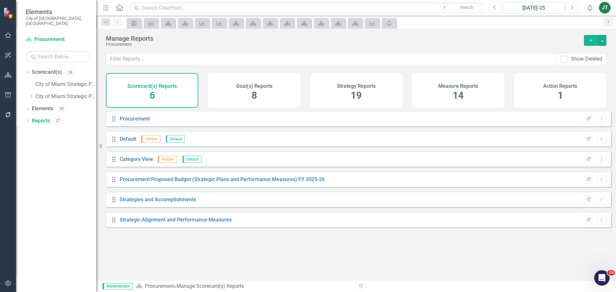
click at [453, 93] on span "14" at bounding box center [458, 95] width 11 height 11
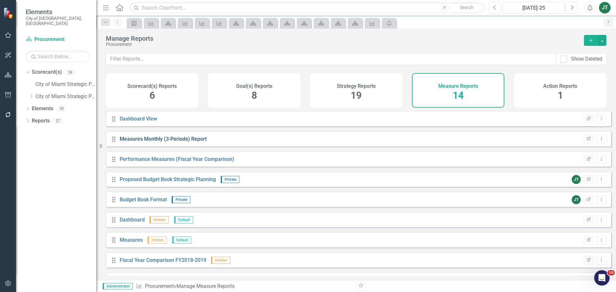
click at [160, 142] on link "Measures Monthly (3-Periods) Report" at bounding box center [163, 139] width 87 height 6
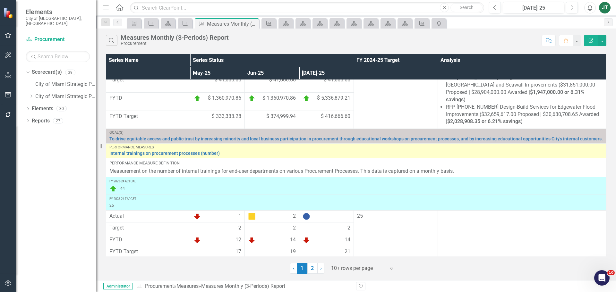
scroll to position [128, 0]
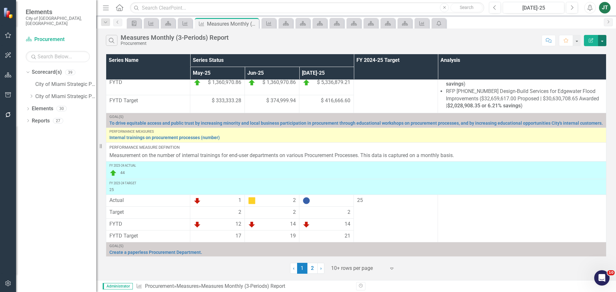
click at [602, 44] on button "button" at bounding box center [602, 40] width 8 height 11
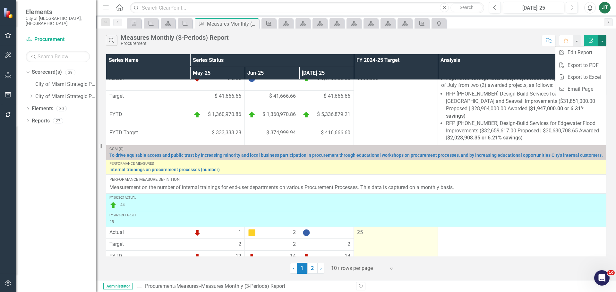
scroll to position [96, 0]
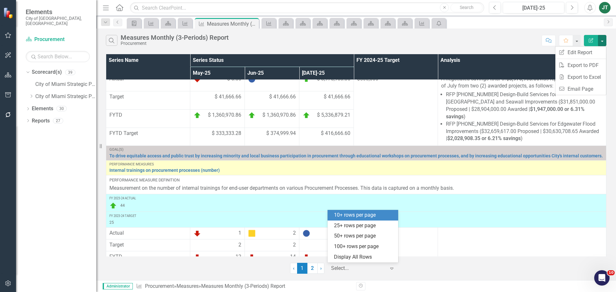
drag, startPoint x: 359, startPoint y: 267, endPoint x: 361, endPoint y: 263, distance: 4.9
click at [359, 267] on div at bounding box center [358, 268] width 55 height 9
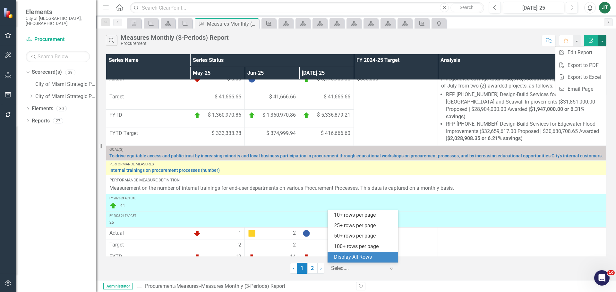
click at [364, 256] on div "Display All Rows" at bounding box center [364, 257] width 60 height 7
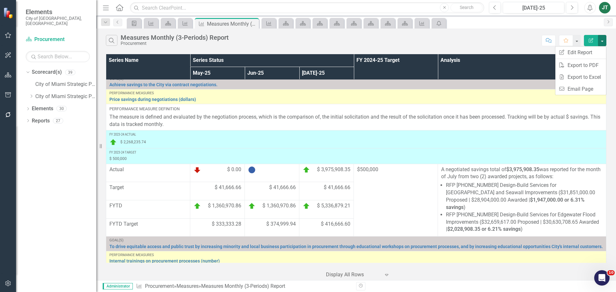
scroll to position [0, 0]
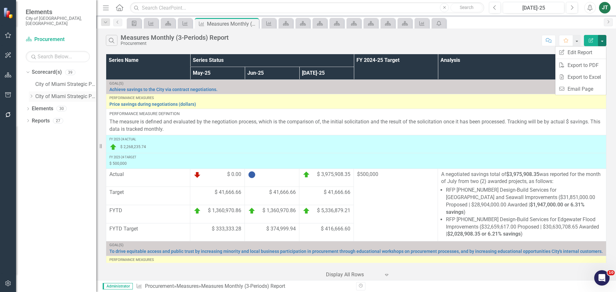
click at [31, 94] on icon "Dropdown" at bounding box center [31, 96] width 5 height 4
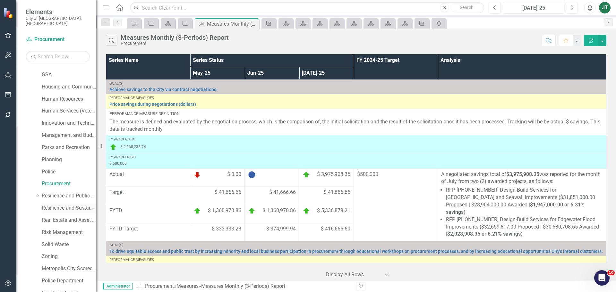
scroll to position [193, 0]
click at [59, 192] on link "Resilience and Public Works" at bounding box center [69, 195] width 55 height 7
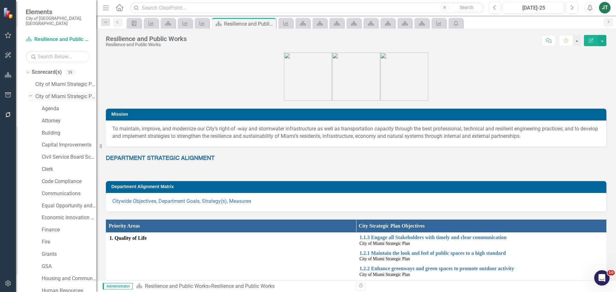
click at [30, 93] on icon "Dropdown" at bounding box center [31, 95] width 4 height 5
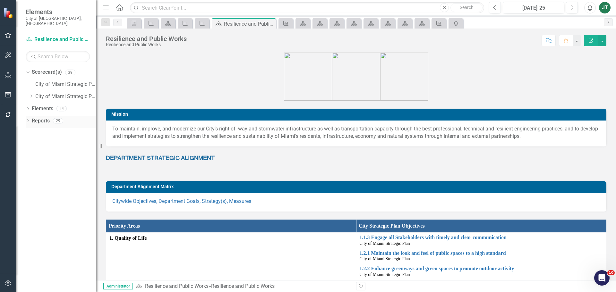
click at [42, 117] on link "Reports" at bounding box center [41, 120] width 18 height 7
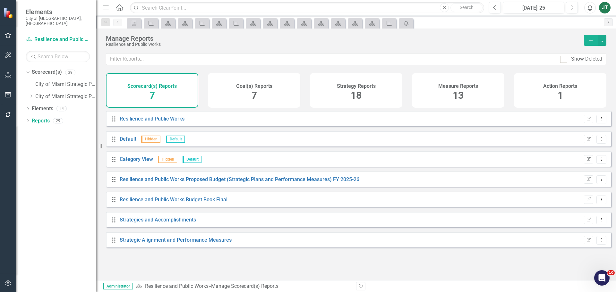
click at [474, 98] on div "Measure Reports 13" at bounding box center [458, 90] width 92 height 35
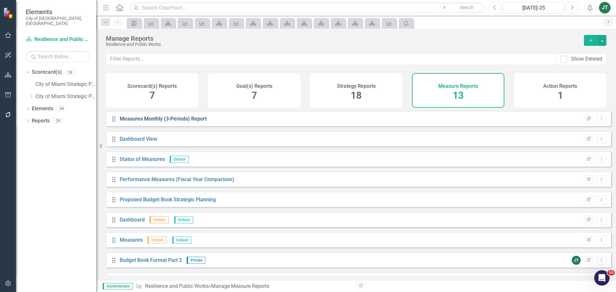
click at [182, 122] on link "Measures Monthly (3-Periods) Report" at bounding box center [163, 119] width 87 height 6
